Goal: Task Accomplishment & Management: Use online tool/utility

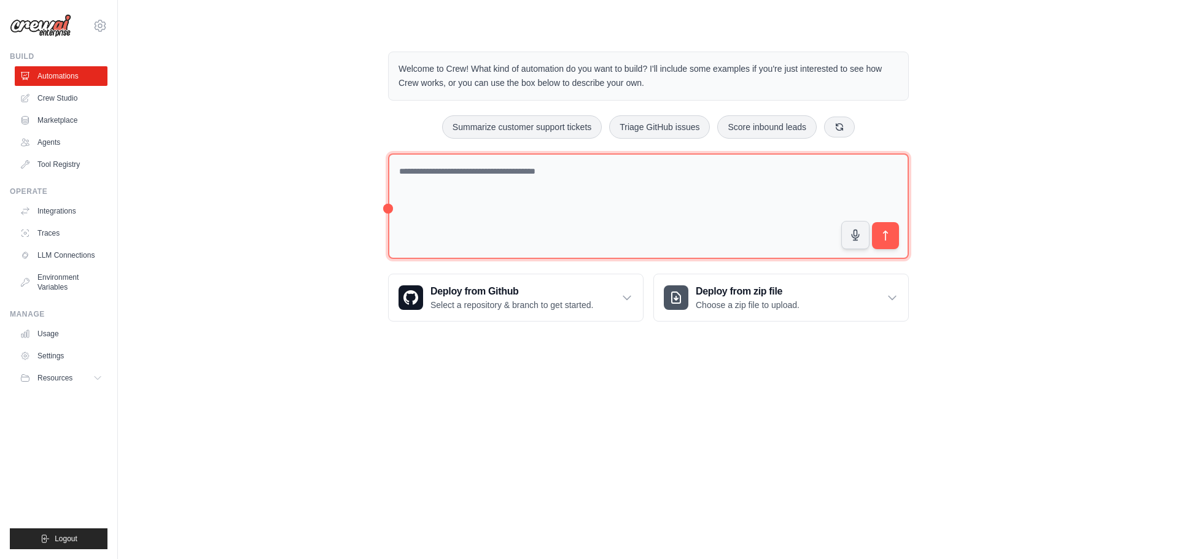
click at [523, 204] on textarea at bounding box center [648, 207] width 521 height 106
type textarea "*"
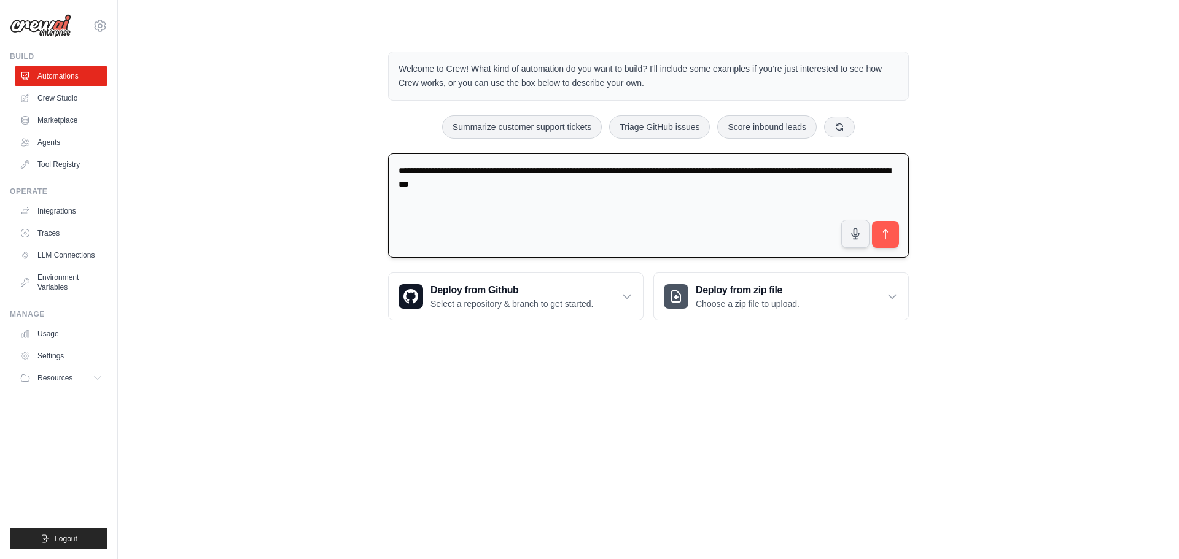
type textarea "**********"
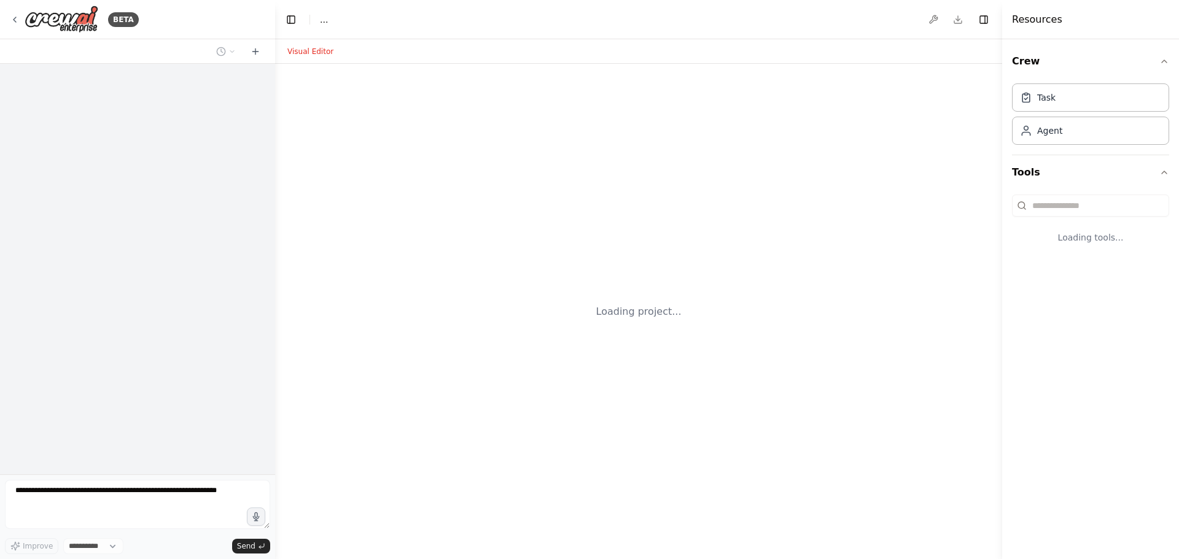
select select "****"
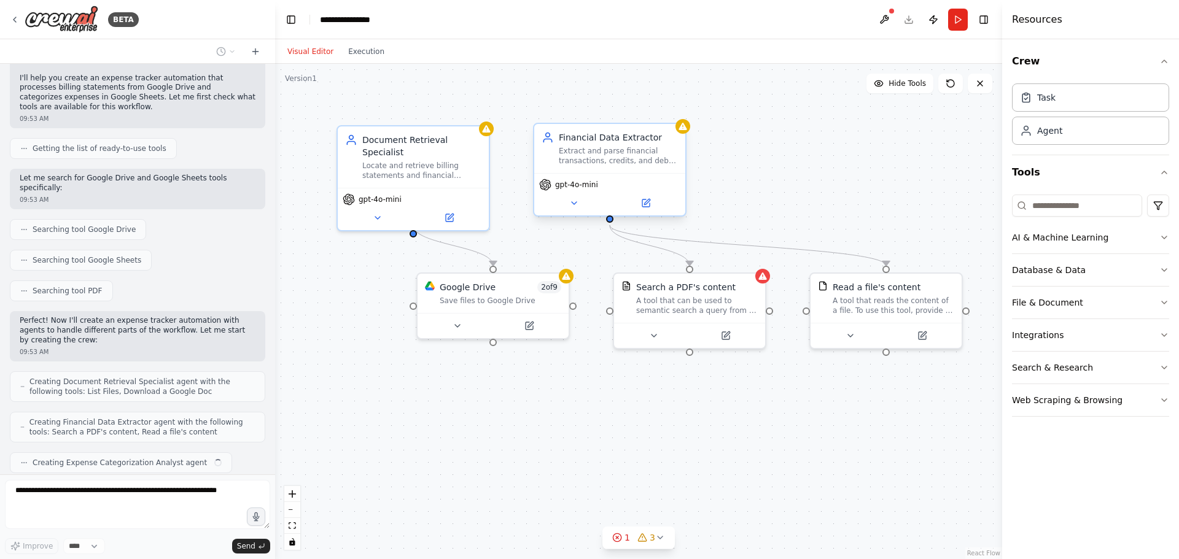
scroll to position [118, 0]
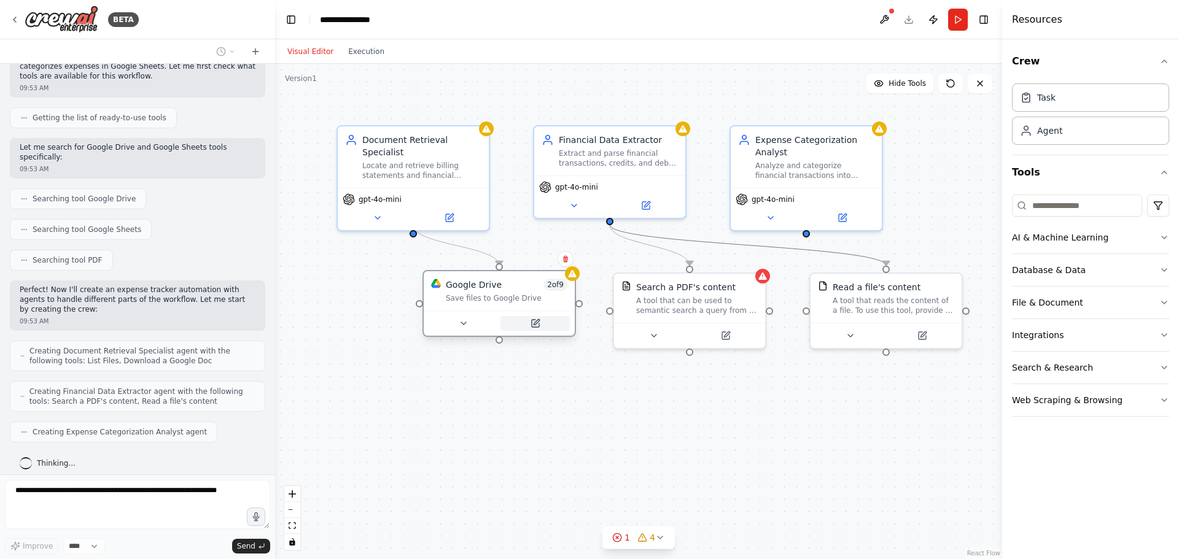
click at [528, 329] on button at bounding box center [534, 323] width 69 height 15
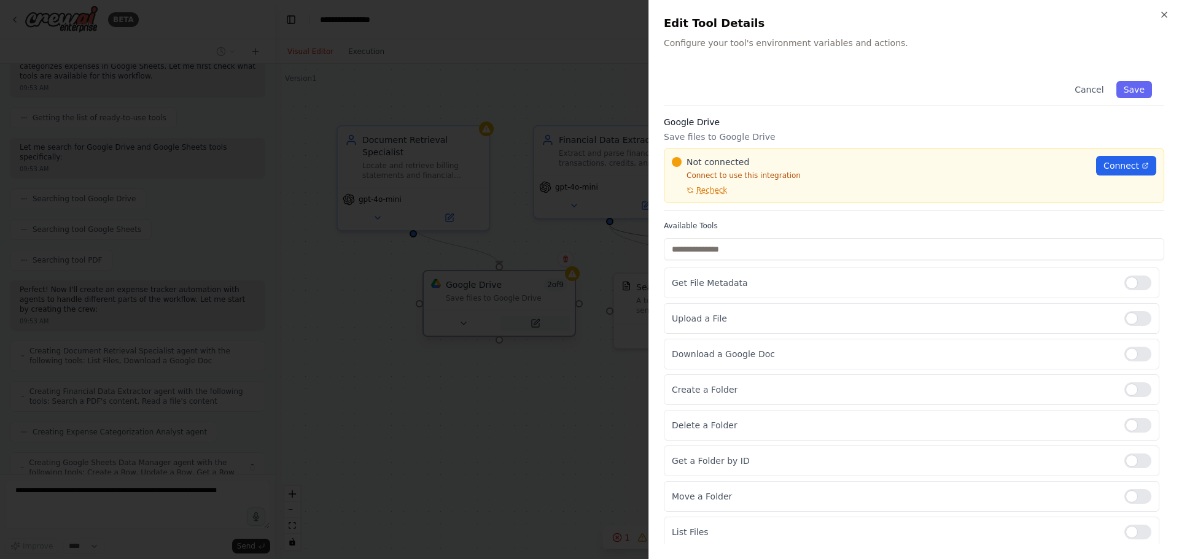
scroll to position [158, 0]
click at [1112, 165] on span "Connect" at bounding box center [1121, 166] width 36 height 12
click at [711, 188] on span "Recheck" at bounding box center [711, 190] width 31 height 10
click at [1096, 165] on link "Connect" at bounding box center [1126, 166] width 60 height 20
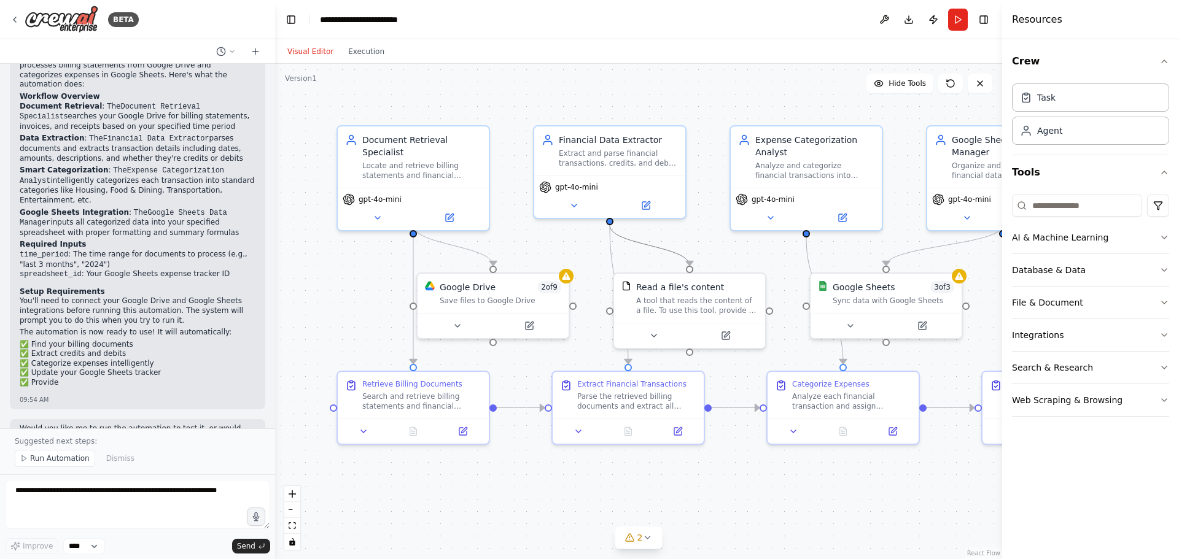
scroll to position [1277, 0]
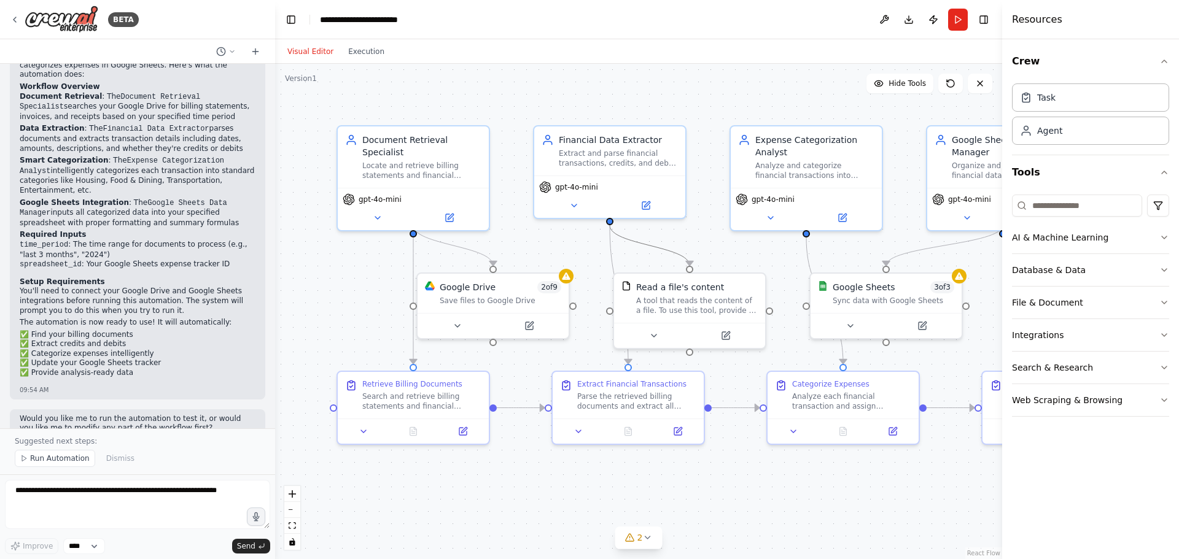
click at [315, 52] on button "Visual Editor" at bounding box center [310, 51] width 61 height 15
click at [903, 87] on span "Hide Tools" at bounding box center [907, 84] width 37 height 10
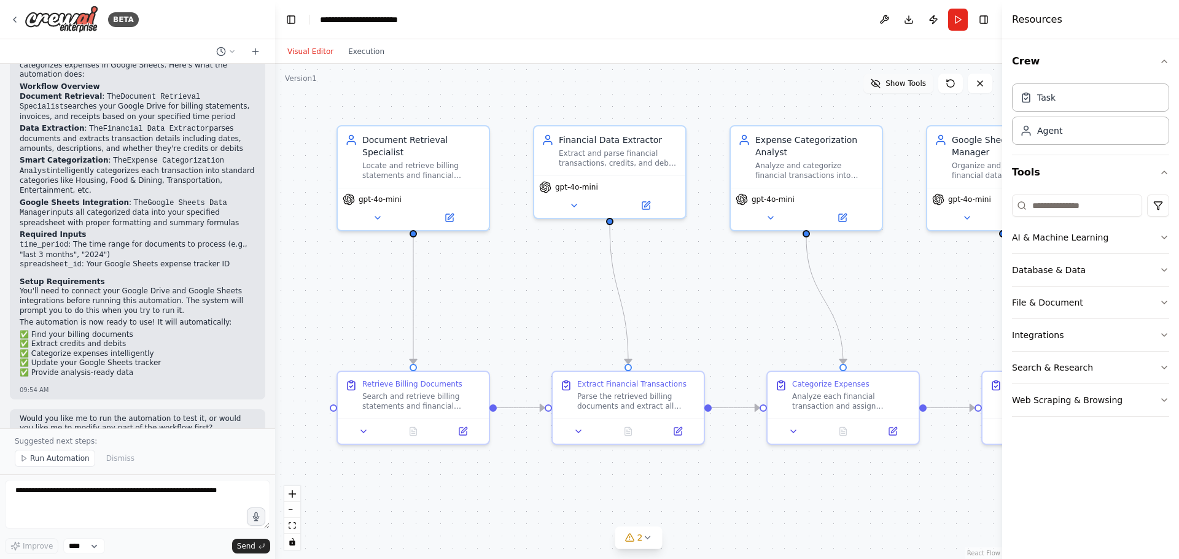
click at [903, 87] on span "Show Tools" at bounding box center [905, 84] width 41 height 10
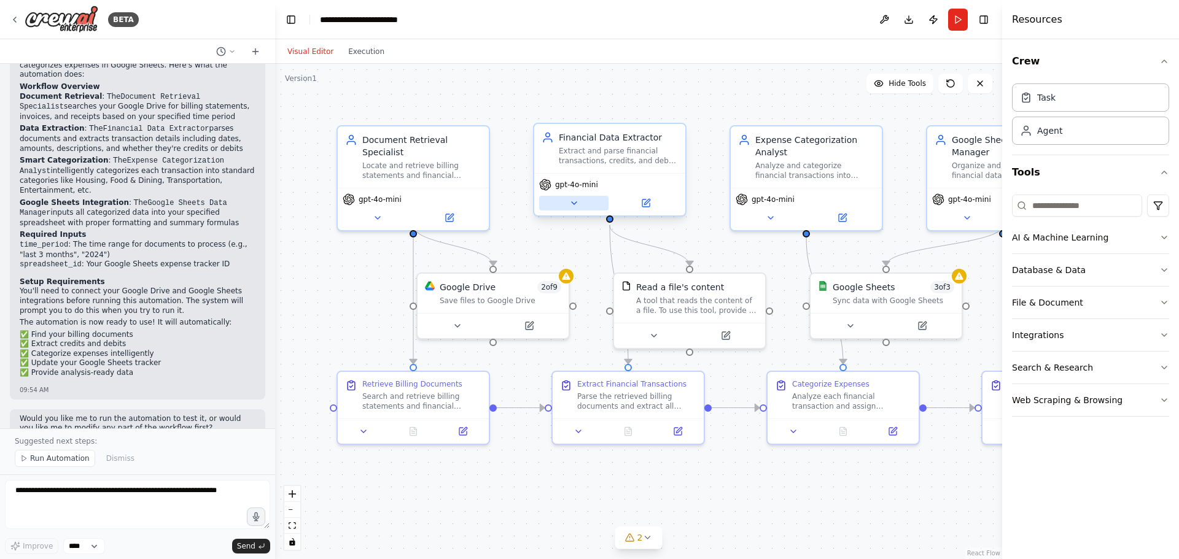
click at [586, 203] on button at bounding box center [573, 203] width 69 height 15
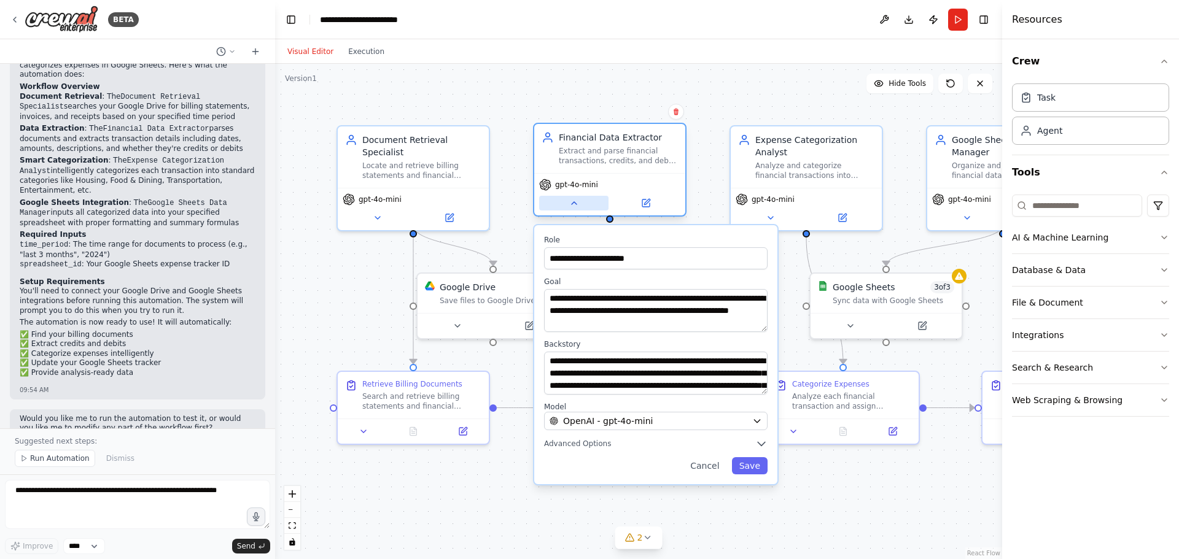
click at [586, 203] on button at bounding box center [573, 203] width 69 height 15
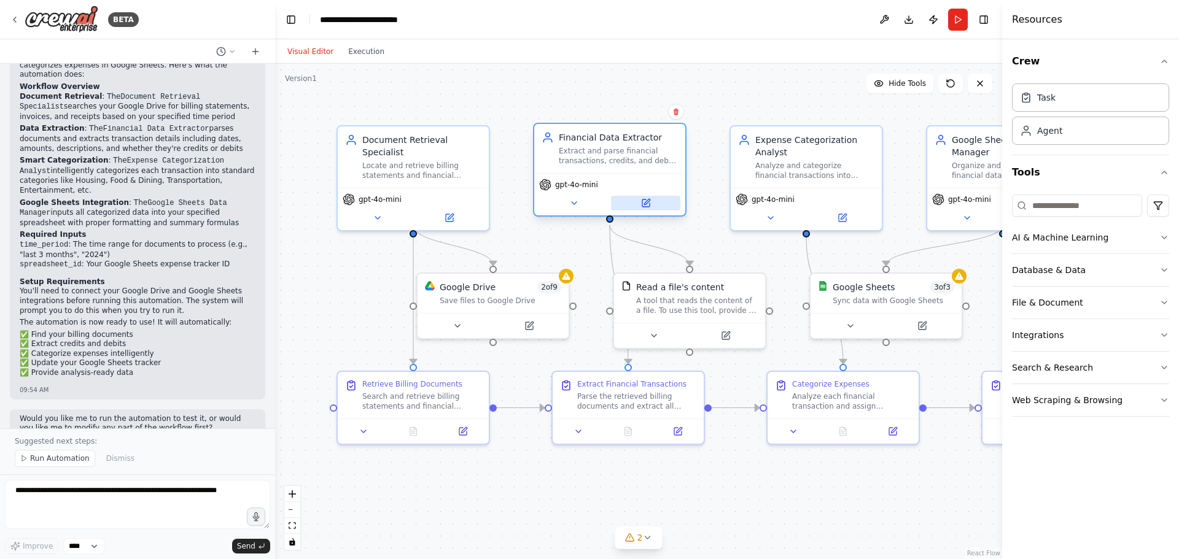
click at [643, 203] on icon at bounding box center [645, 203] width 7 height 7
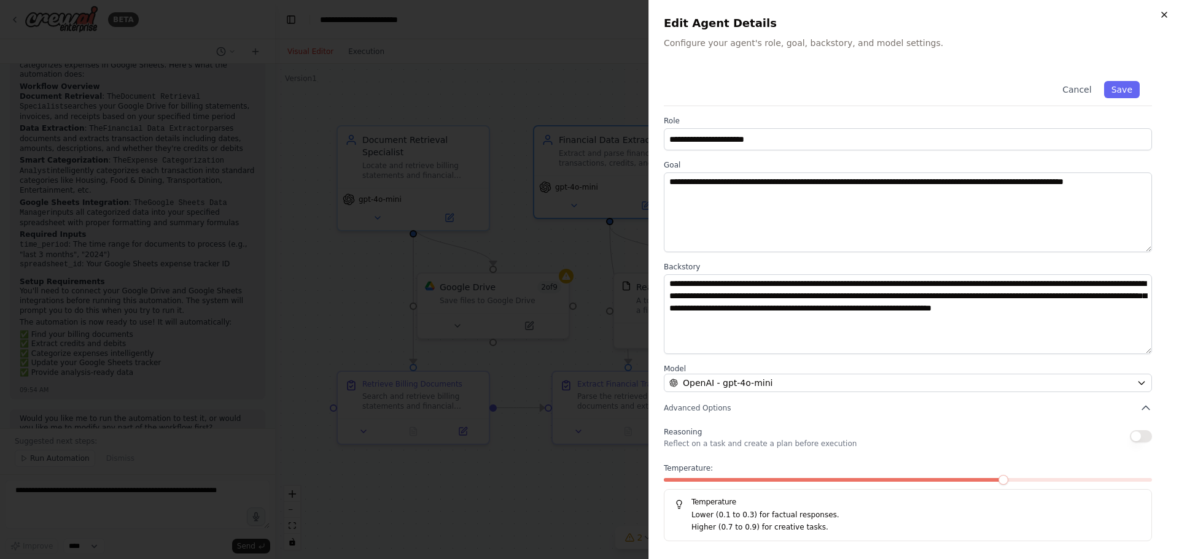
click at [1168, 13] on icon "button" at bounding box center [1164, 15] width 10 height 10
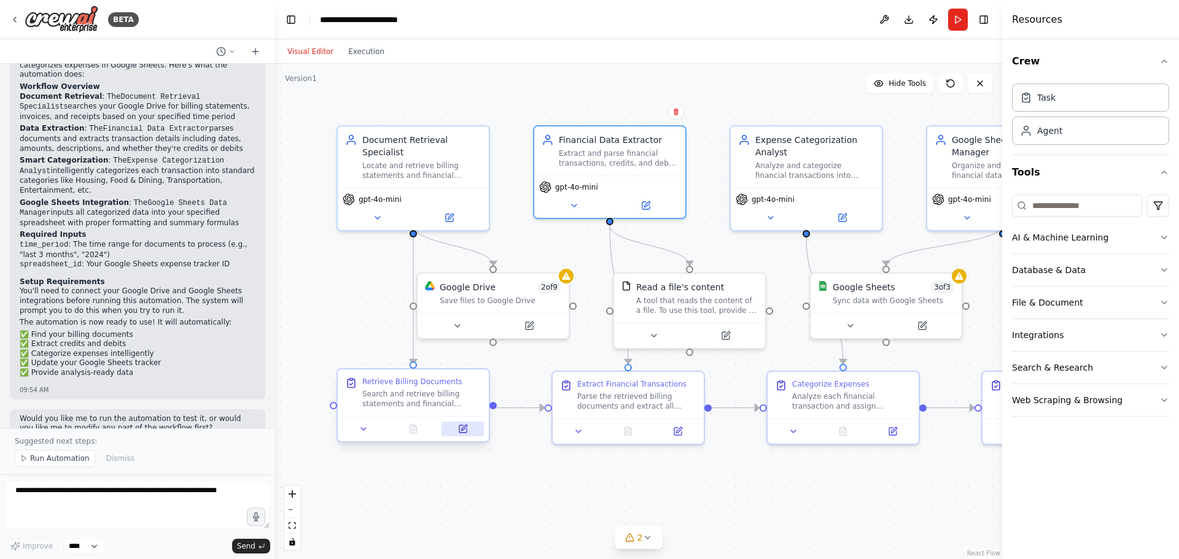
click at [458, 429] on icon at bounding box center [463, 429] width 10 height 10
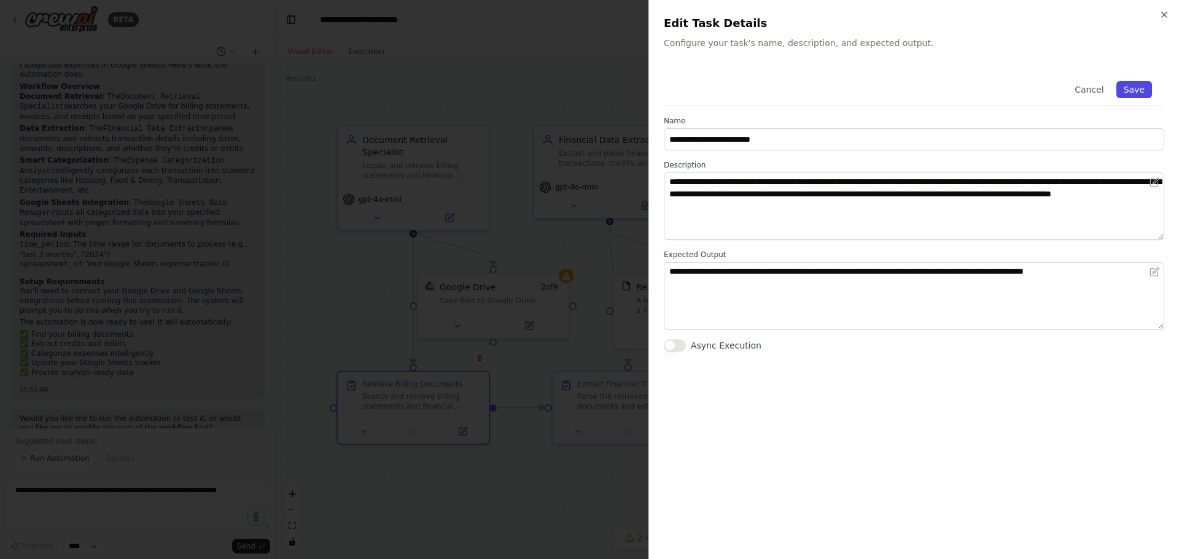
click at [1140, 82] on button "Save" at bounding box center [1134, 89] width 36 height 17
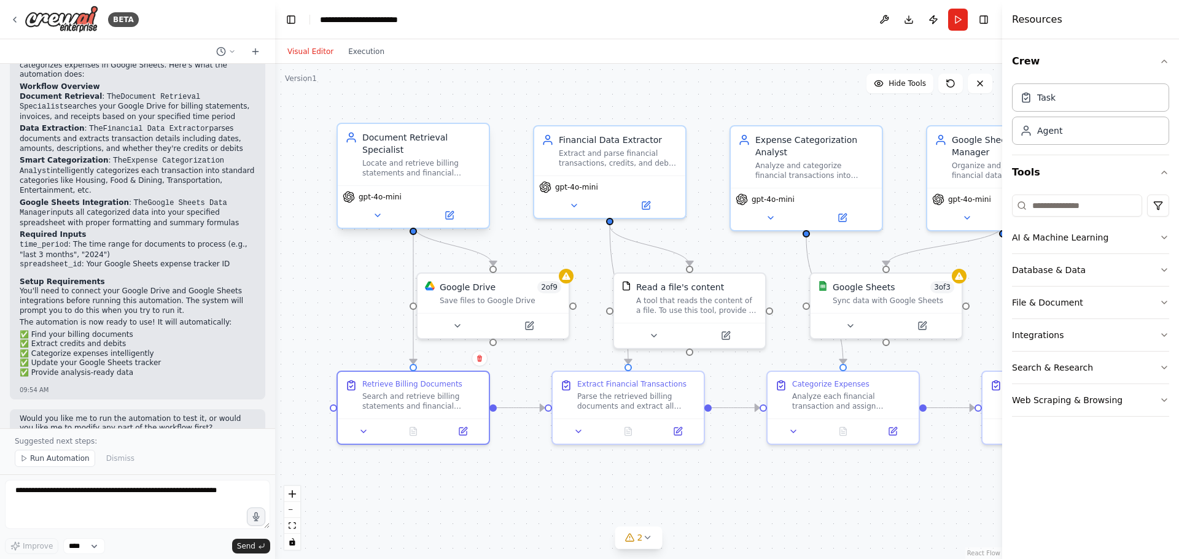
click at [439, 185] on div "gpt-4o-mini" at bounding box center [413, 206] width 151 height 42
click at [432, 208] on button at bounding box center [448, 215] width 69 height 15
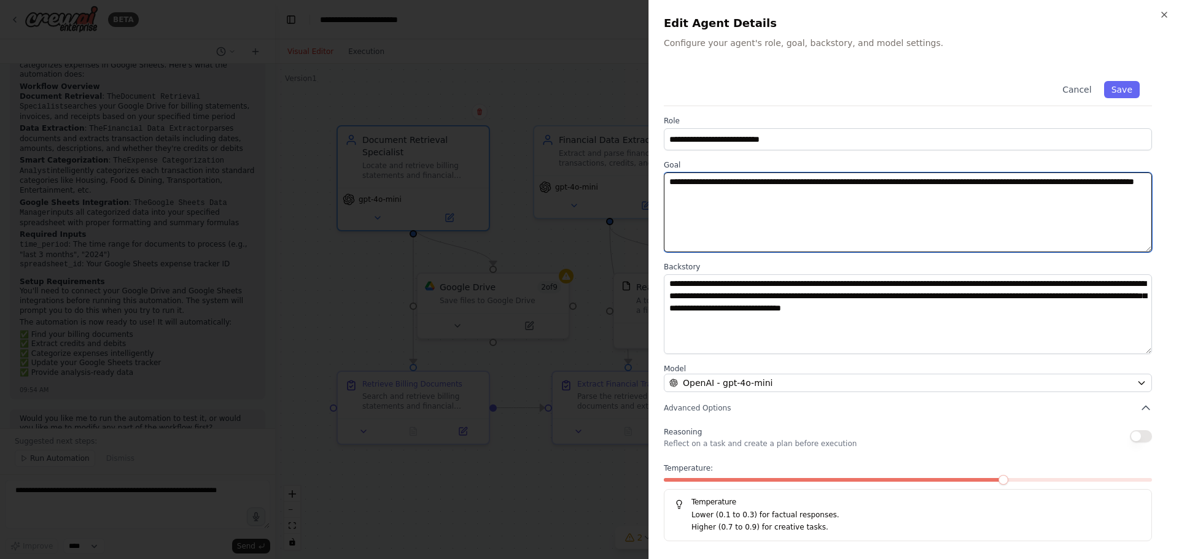
click at [750, 184] on textarea "**********" at bounding box center [908, 213] width 488 height 80
type textarea "**********"
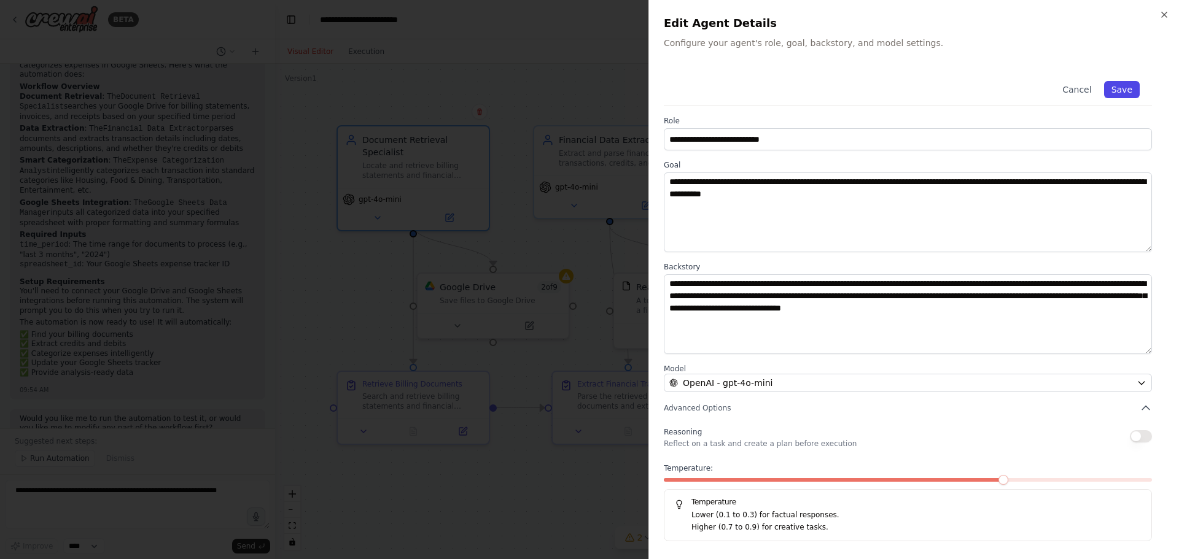
click at [1121, 87] on button "Save" at bounding box center [1122, 89] width 36 height 17
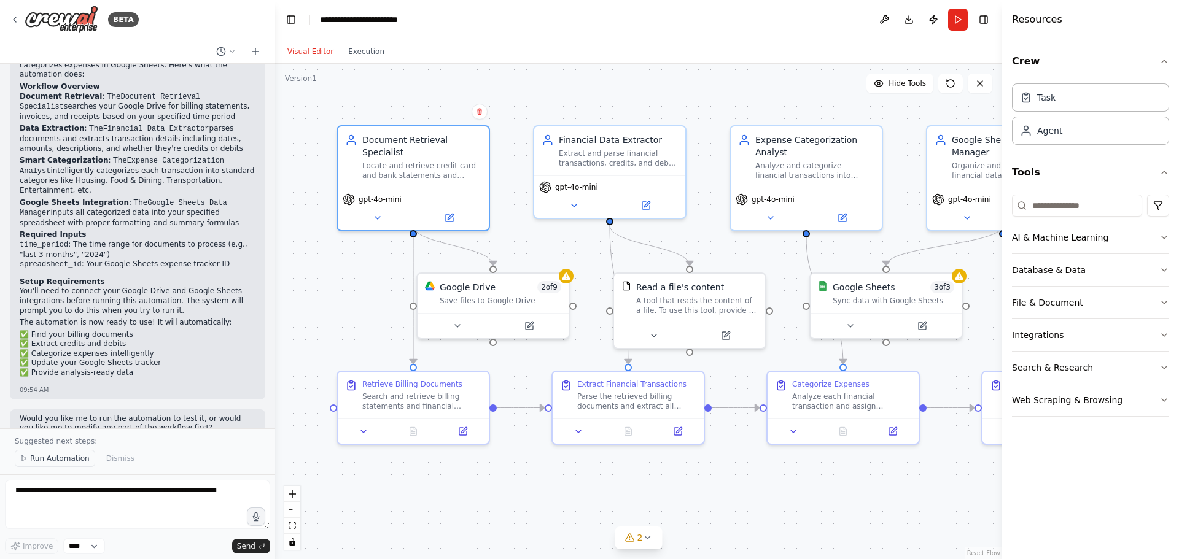
click at [73, 465] on button "Run Automation" at bounding box center [55, 458] width 80 height 17
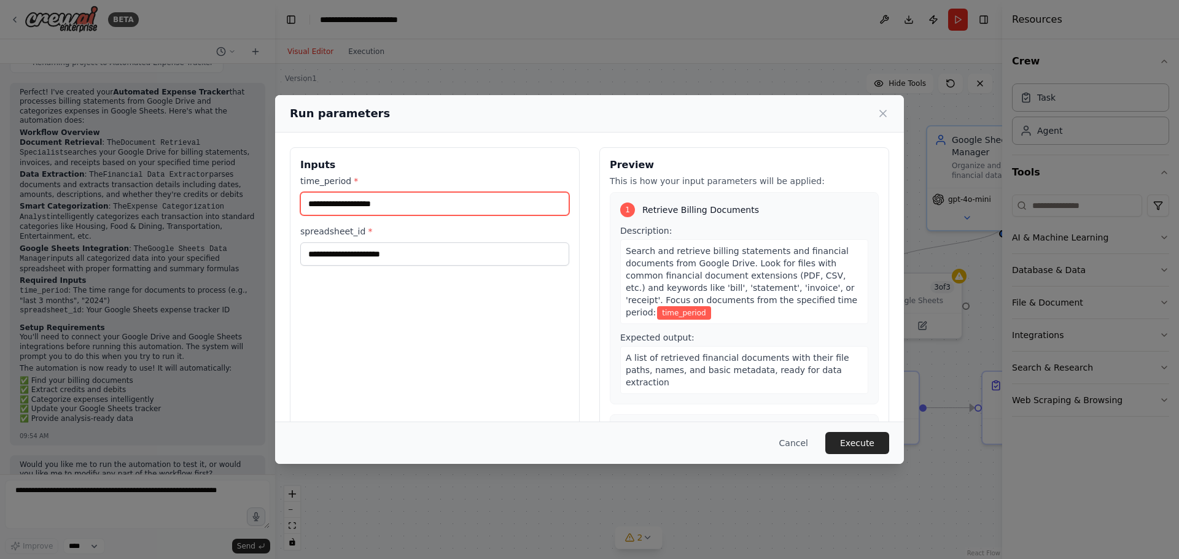
click at [442, 213] on input "time_period *" at bounding box center [434, 203] width 269 height 23
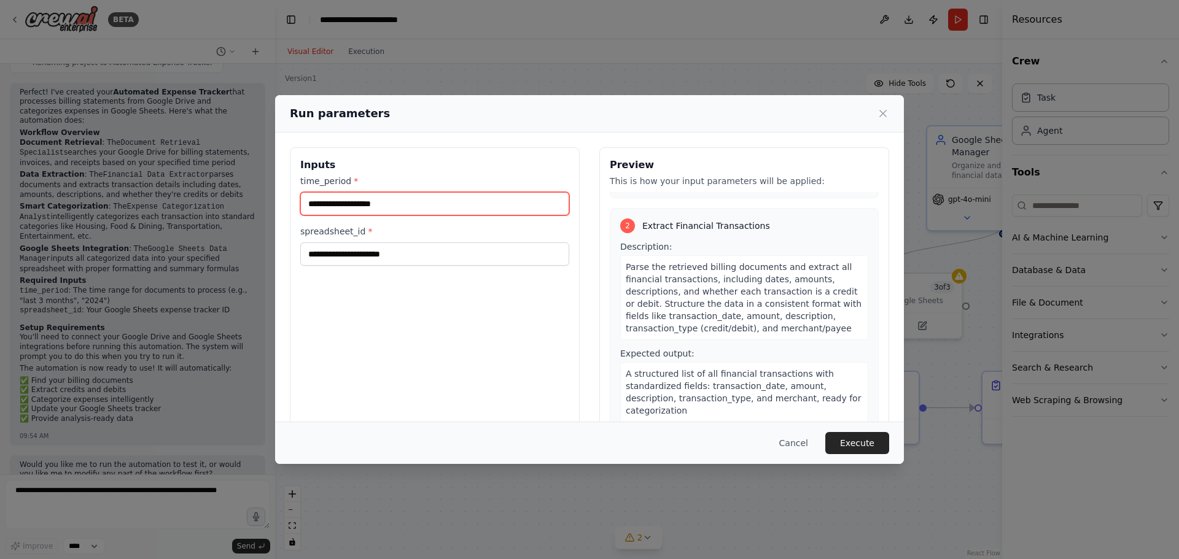
click at [432, 212] on input "time_period *" at bounding box center [434, 203] width 269 height 23
drag, startPoint x: 432, startPoint y: 212, endPoint x: 335, endPoint y: 183, distance: 101.2
click at [335, 183] on div "time_period *" at bounding box center [434, 195] width 269 height 41
click at [335, 183] on label "time_period *" at bounding box center [434, 181] width 269 height 12
click at [335, 192] on input "time_period *" at bounding box center [434, 203] width 269 height 23
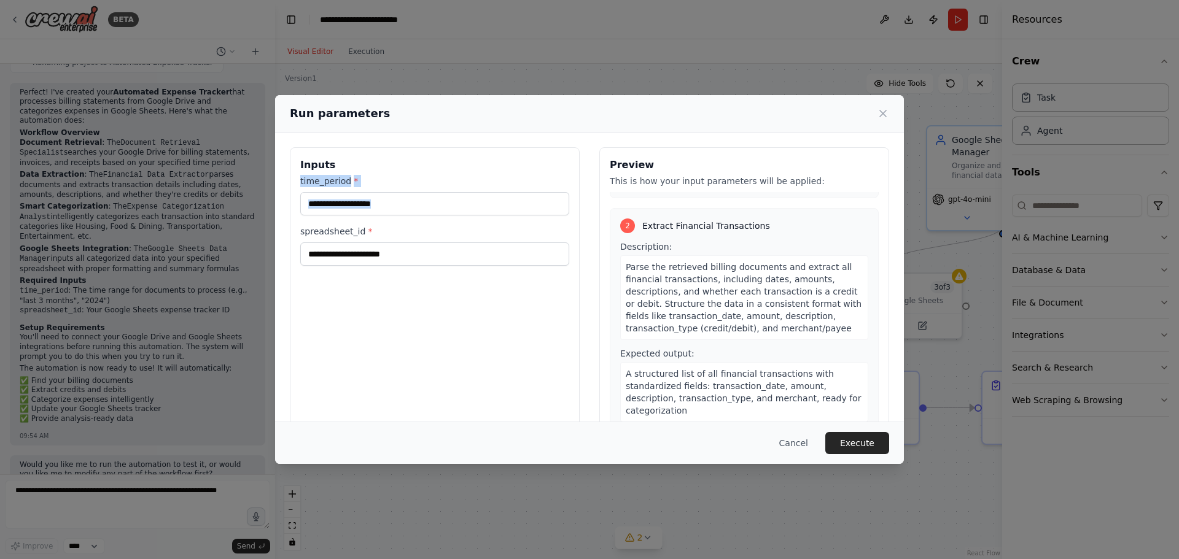
drag, startPoint x: 335, startPoint y: 183, endPoint x: 420, endPoint y: 257, distance: 113.2
click at [420, 257] on div "time_period * spreadsheet_id *" at bounding box center [434, 220] width 269 height 91
click at [420, 257] on input "spreadsheet_id *" at bounding box center [434, 254] width 269 height 23
click at [881, 114] on icon at bounding box center [883, 113] width 12 height 12
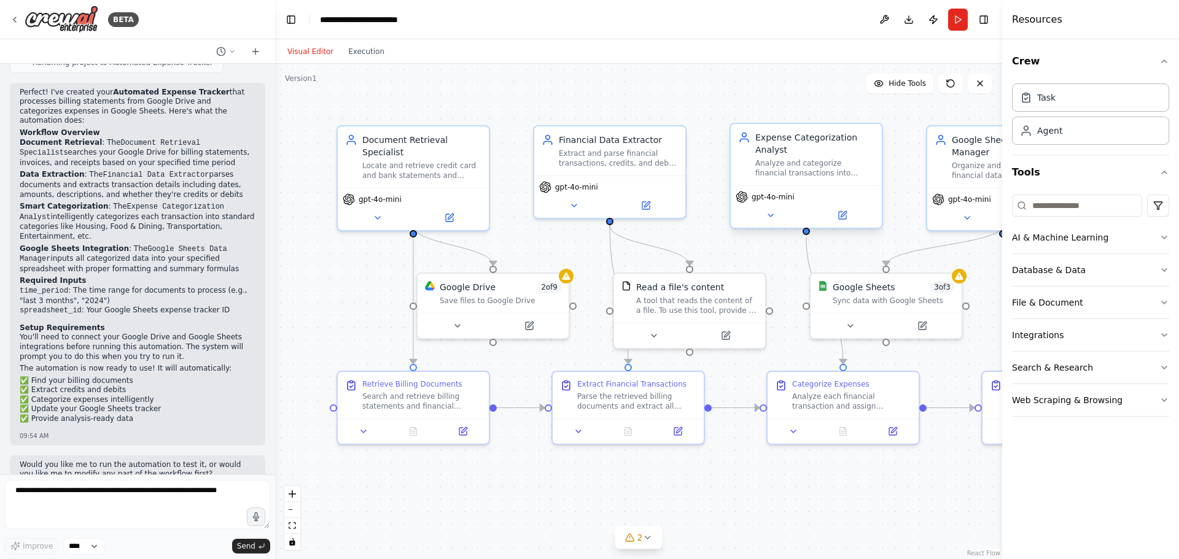
click at [791, 169] on div "Analyze and categorize financial transactions into logical expense categories s…" at bounding box center [814, 168] width 119 height 20
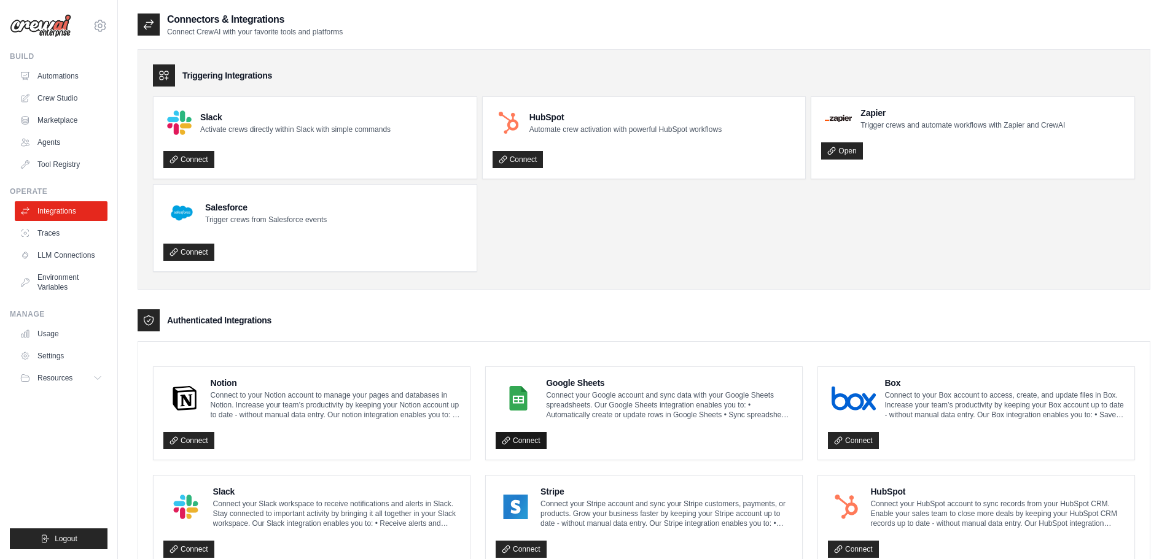
click at [520, 438] on link "Connect" at bounding box center [521, 440] width 51 height 17
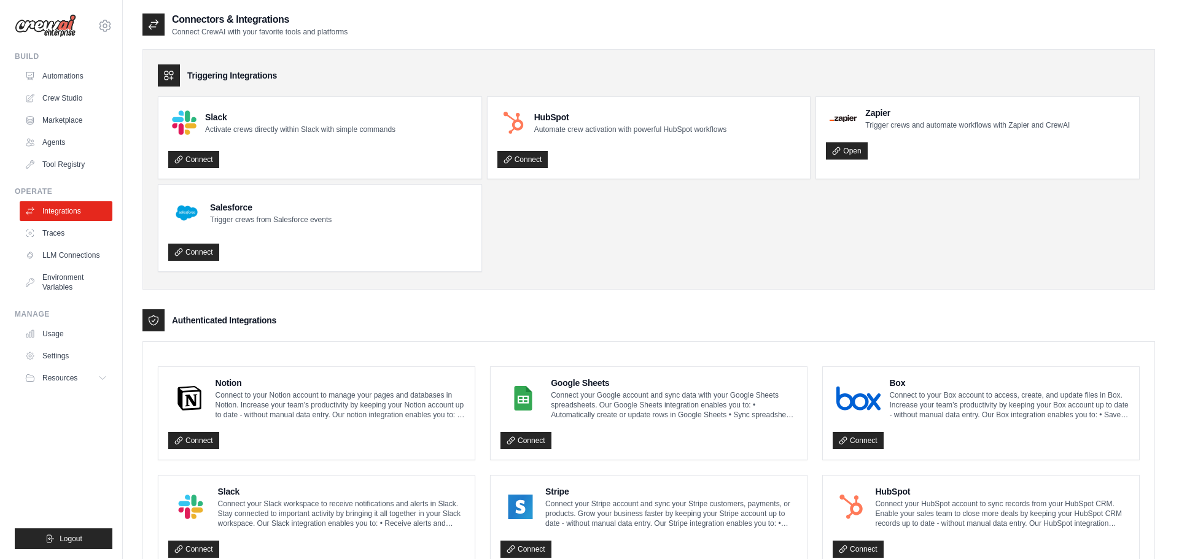
scroll to position [489, 0]
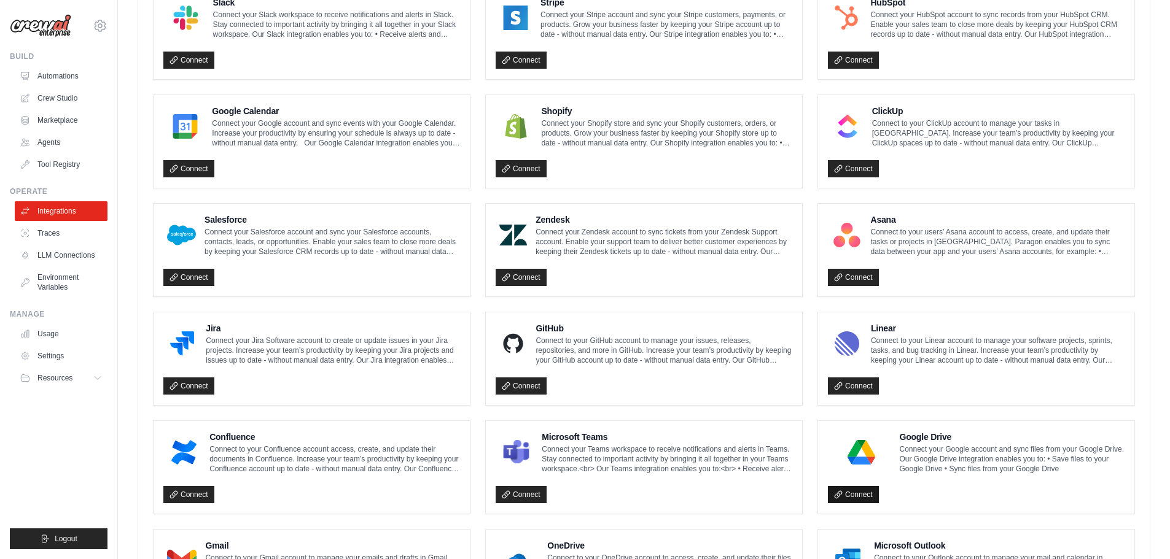
click at [865, 492] on link "Connect" at bounding box center [853, 494] width 51 height 17
